Goal: Communication & Community: Answer question/provide support

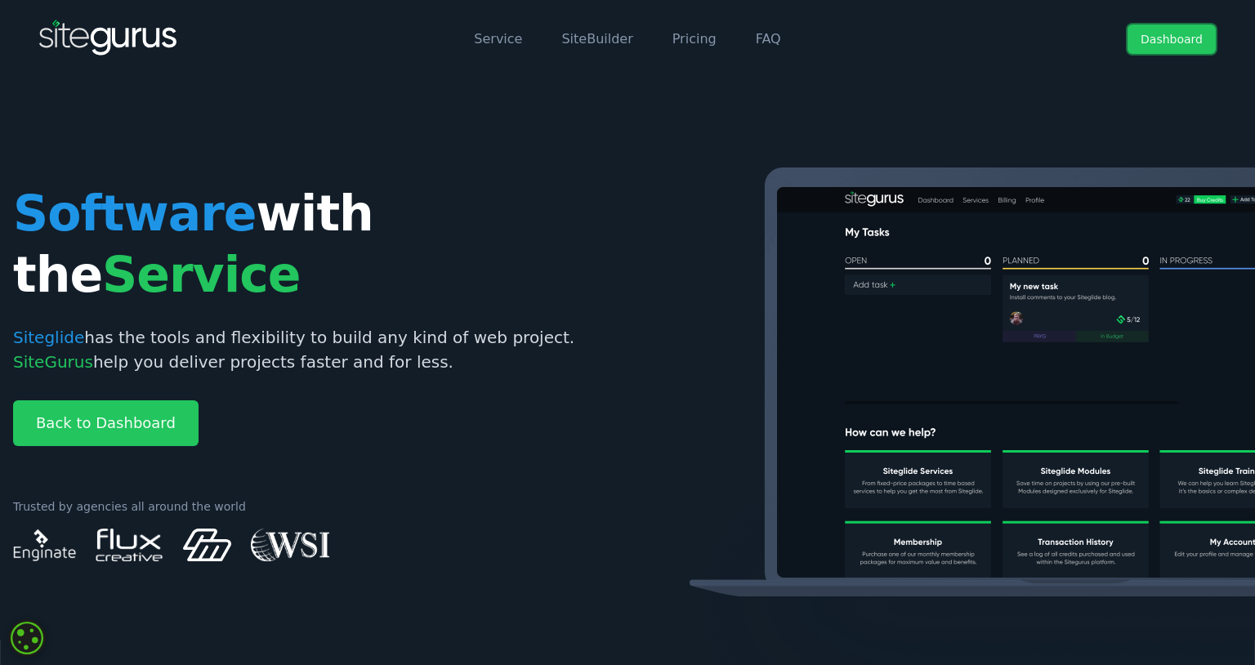
click at [1172, 35] on link "Dashboard" at bounding box center [1172, 39] width 88 height 29
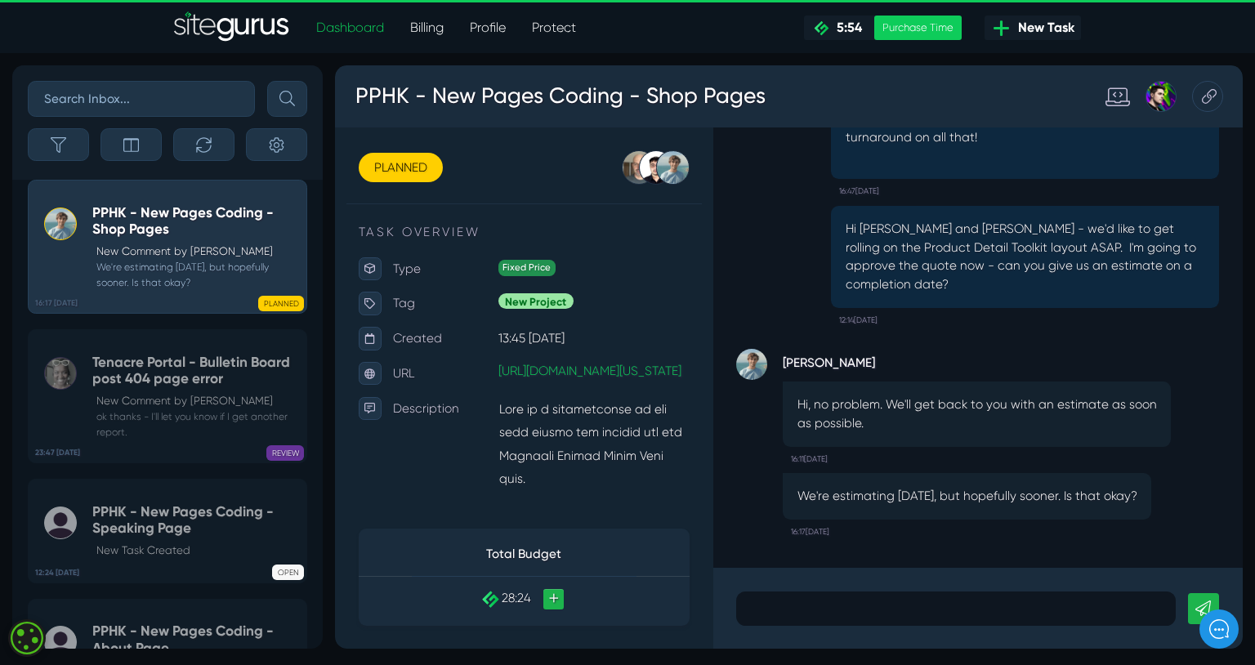
click at [904, 634] on p at bounding box center [989, 638] width 438 height 20
click at [1246, 635] on icon at bounding box center [1249, 637] width 16 height 16
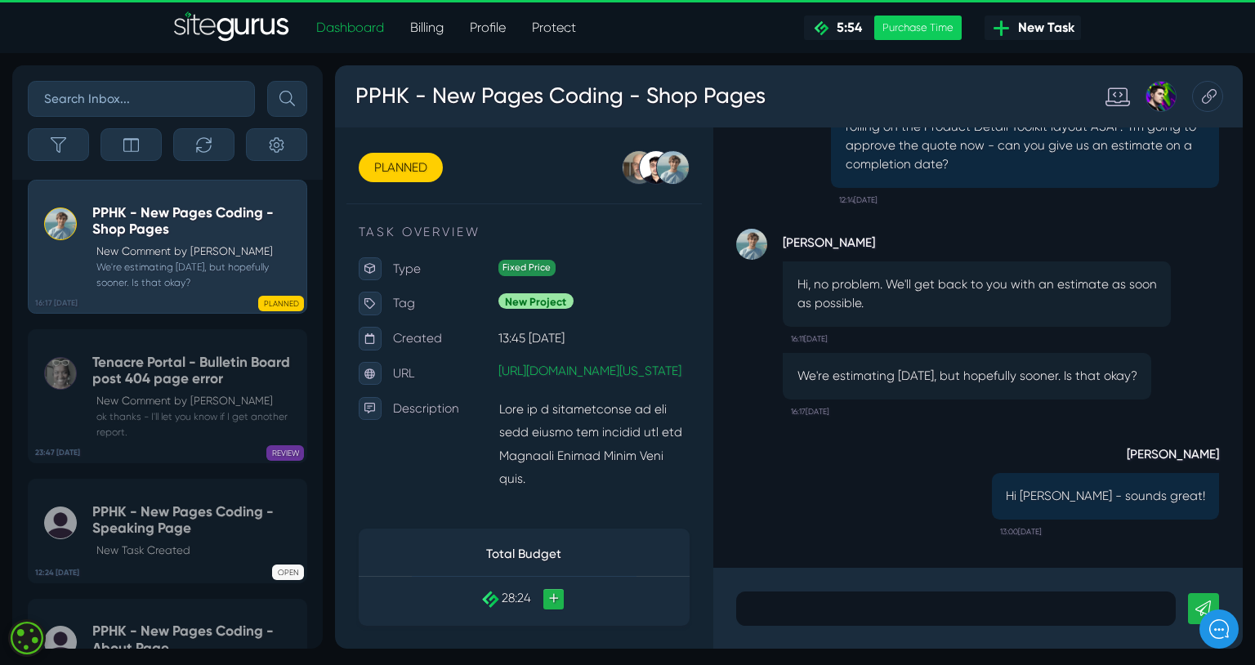
scroll to position [-1027, 0]
